Goal: Find specific page/section: Find specific page/section

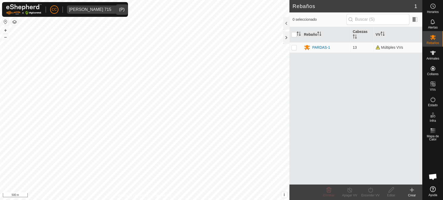
drag, startPoint x: 107, startPoint y: 10, endPoint x: 107, endPoint y: 12, distance: 2.6
click at [113, 10] on div "dropdown trigger" at bounding box center [118, 9] width 10 height 8
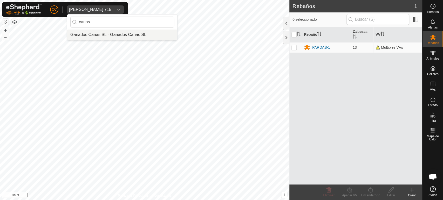
type input "canas"
click at [108, 32] on li "Ganados Canas SL - Ganados Canas SL" at bounding box center [122, 35] width 110 height 10
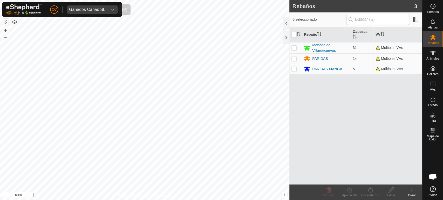
click at [90, 8] on div "Ganados Canas SL" at bounding box center [87, 10] width 36 height 4
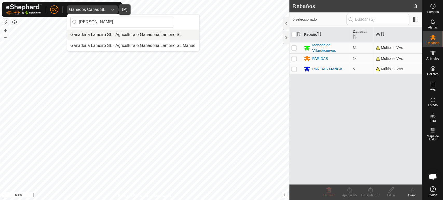
type input "[PERSON_NAME]"
click at [119, 37] on li "Ganaderia Lameiro SL - Agricultura e Ganaderia Lameiro SL" at bounding box center [133, 35] width 132 height 10
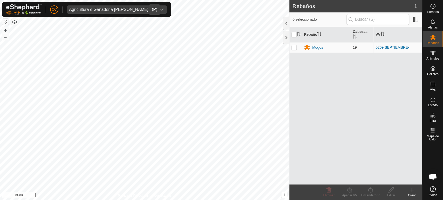
click at [135, 11] on div "Agricultura e Ganaderia [PERSON_NAME] SL" at bounding box center [111, 10] width 85 height 4
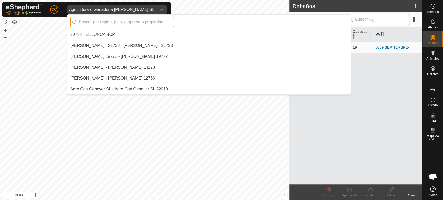
scroll to position [1384, 0]
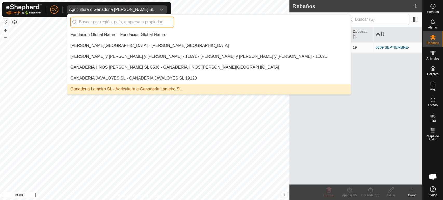
click at [92, 20] on input "text" at bounding box center [122, 22] width 104 height 11
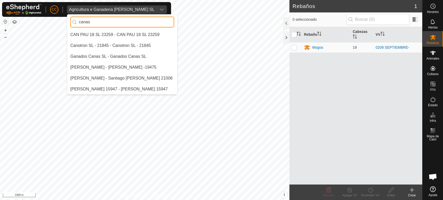
scroll to position [0, 0]
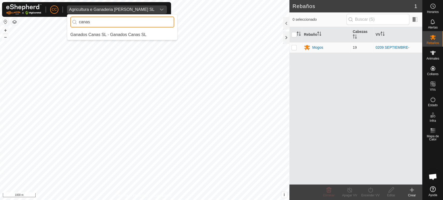
type input "canas"
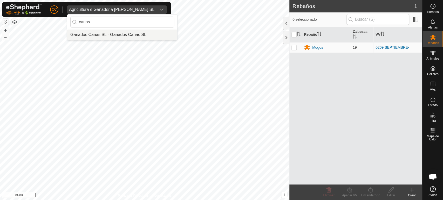
click at [106, 35] on li "Ganados Canas SL - Ganados Canas SL" at bounding box center [122, 35] width 110 height 10
